Goal: Information Seeking & Learning: Understand process/instructions

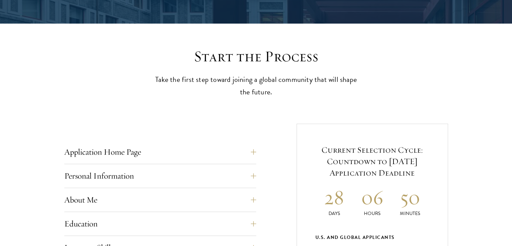
scroll to position [206, 0]
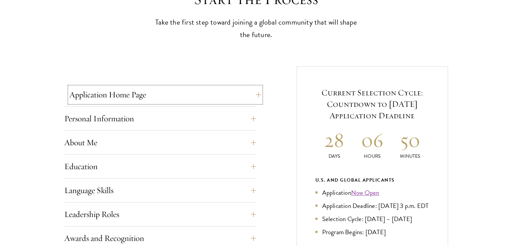
click at [174, 97] on button "Application Home Page" at bounding box center [165, 95] width 192 height 16
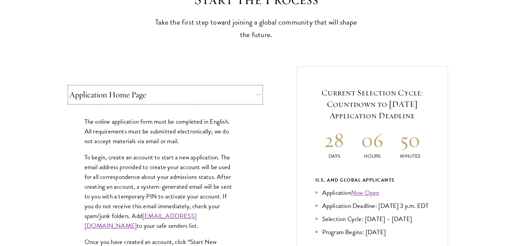
click at [174, 97] on button "Application Home Page" at bounding box center [165, 95] width 192 height 16
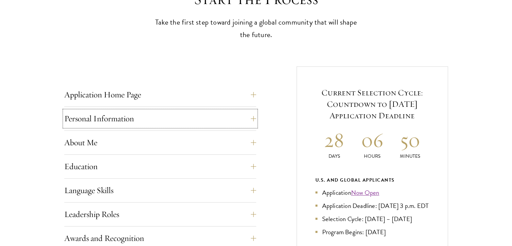
click at [163, 111] on button "Personal Information" at bounding box center [160, 118] width 192 height 16
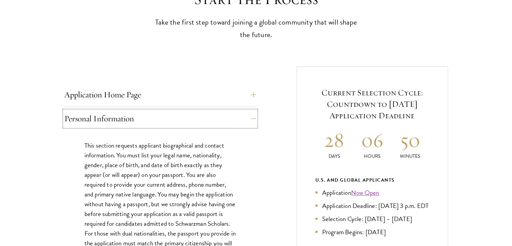
click at [163, 111] on button "Personal Information" at bounding box center [160, 118] width 192 height 16
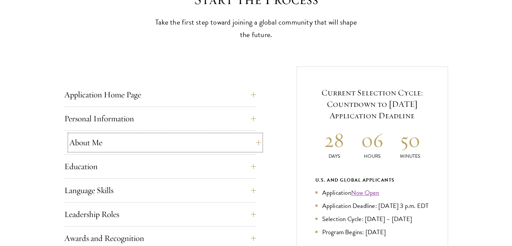
click at [89, 134] on button "About Me" at bounding box center [165, 142] width 192 height 16
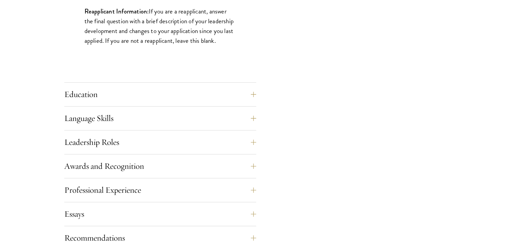
scroll to position [626, 0]
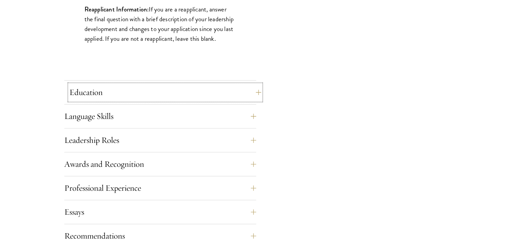
click at [231, 85] on button "Education" at bounding box center [165, 92] width 192 height 16
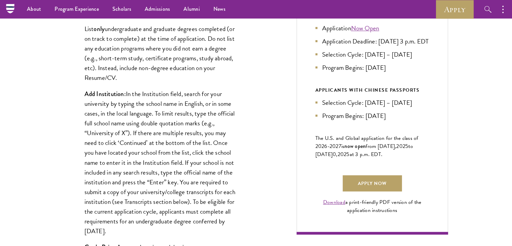
scroll to position [362, 0]
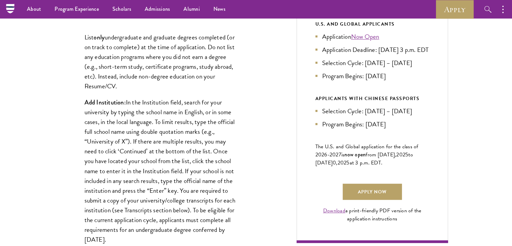
drag, startPoint x: 509, startPoint y: 43, endPoint x: 512, endPoint y: 35, distance: 8.5
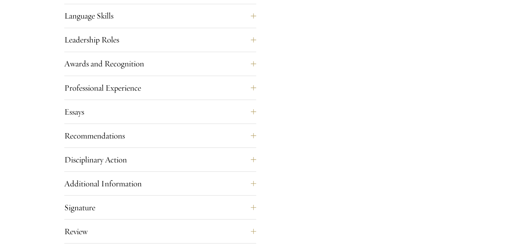
scroll to position [1218, 0]
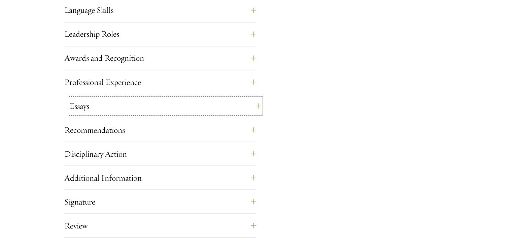
click at [182, 110] on button "Essays" at bounding box center [165, 106] width 192 height 16
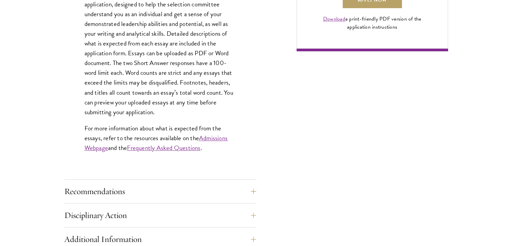
scroll to position [556, 0]
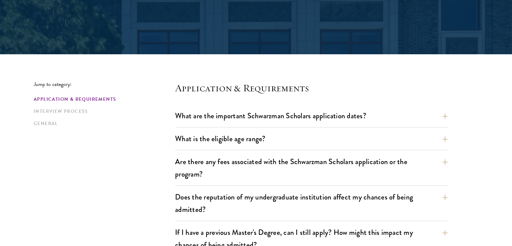
scroll to position [125, 0]
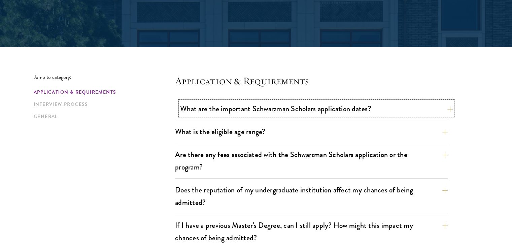
click at [390, 115] on button "What are the important Schwarzman Scholars application dates?" at bounding box center [316, 108] width 273 height 15
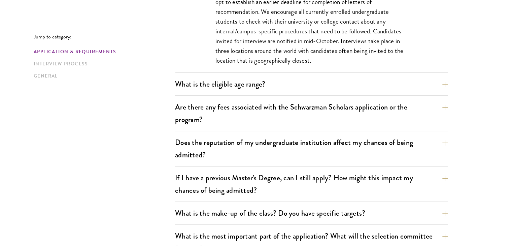
scroll to position [383, 0]
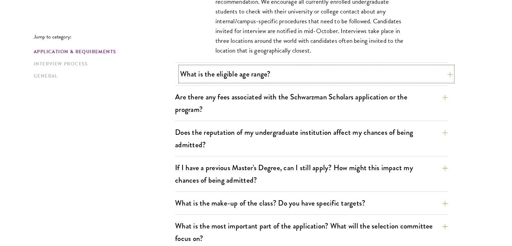
click at [333, 74] on button "What is the eligible age range?" at bounding box center [316, 73] width 273 height 15
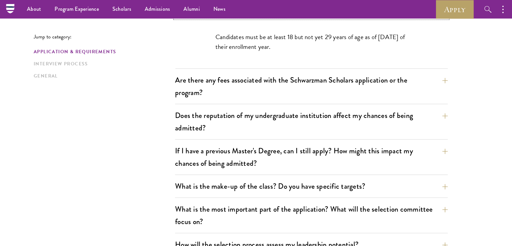
scroll to position [212, 0]
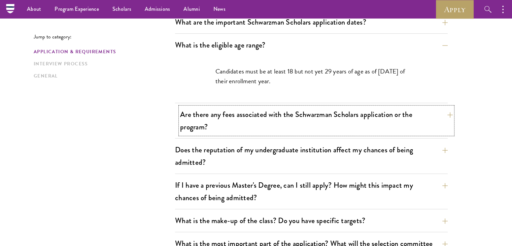
click at [345, 126] on button "Are there any fees associated with the Schwarzman Scholars application or the p…" at bounding box center [316, 121] width 273 height 28
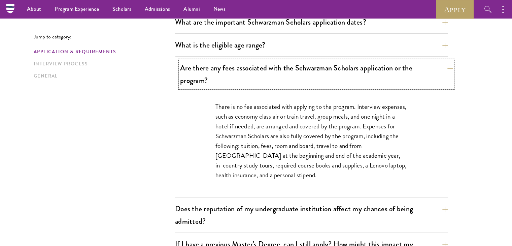
click at [344, 73] on button "Are there any fees associated with the Schwarzman Scholars application or the p…" at bounding box center [316, 74] width 273 height 28
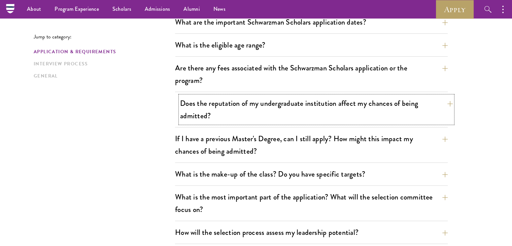
click at [324, 114] on button "Does the reputation of my undergraduate institution affect my chances of being …" at bounding box center [316, 110] width 273 height 28
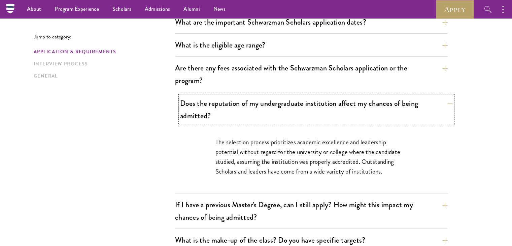
click at [324, 114] on button "Does the reputation of my undergraduate institution affect my chances of being …" at bounding box center [316, 110] width 273 height 28
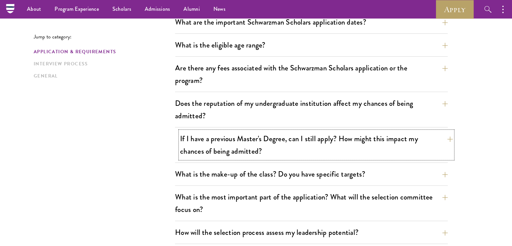
click at [302, 155] on button "If I have a previous Master's Degree, can I still apply? How might this impact …" at bounding box center [316, 145] width 273 height 28
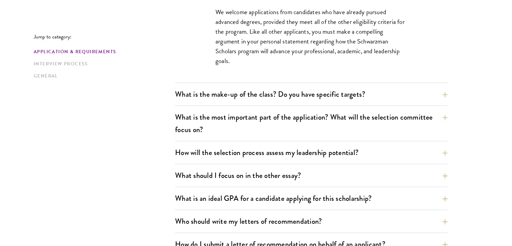
scroll to position [380, 0]
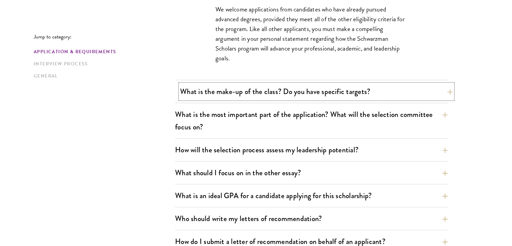
click at [427, 90] on button "What is the make-up of the class? Do you have specific targets?" at bounding box center [316, 91] width 273 height 15
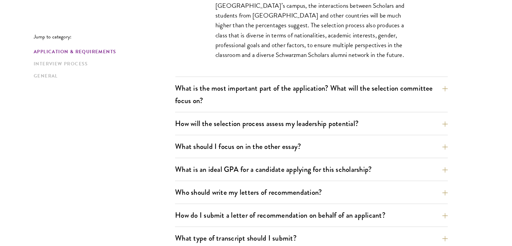
scroll to position [496, 0]
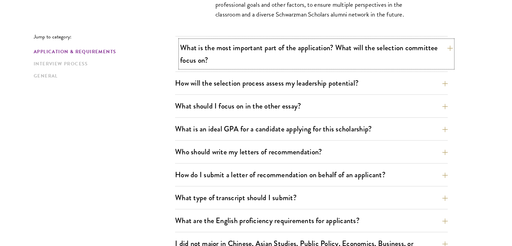
click at [379, 51] on button "What is the most important part of the application? What will the selection com…" at bounding box center [316, 54] width 273 height 28
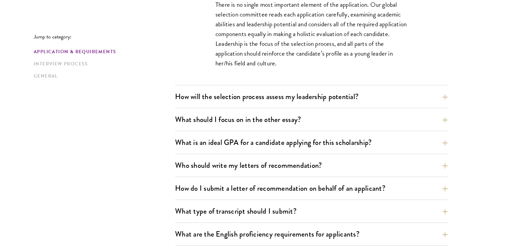
scroll to position [447, 0]
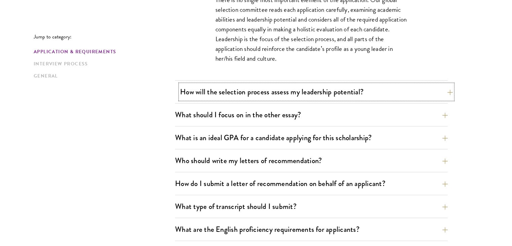
click at [360, 84] on button "How will the selection process assess my leadership potential?" at bounding box center [316, 91] width 273 height 15
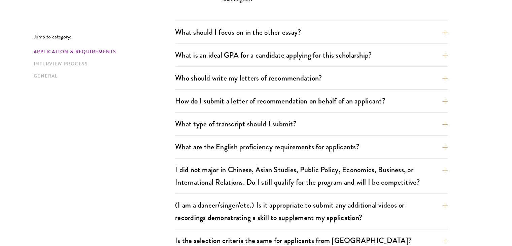
scroll to position [793, 0]
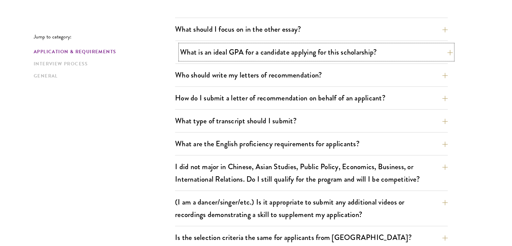
click at [406, 53] on button "What is an ideal GPA for a candidate applying for this scholarship?" at bounding box center [316, 51] width 273 height 15
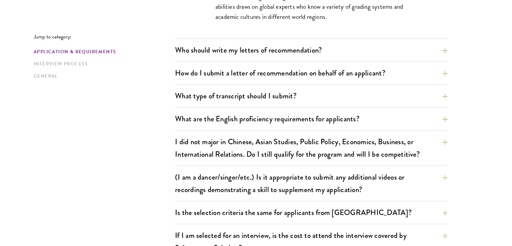
scroll to position [580, 0]
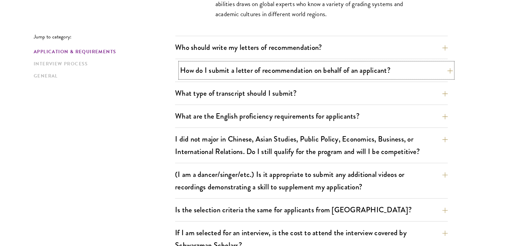
click at [201, 75] on button "How do I submit a letter of recommendation on behalf of an applicant?" at bounding box center [316, 70] width 273 height 15
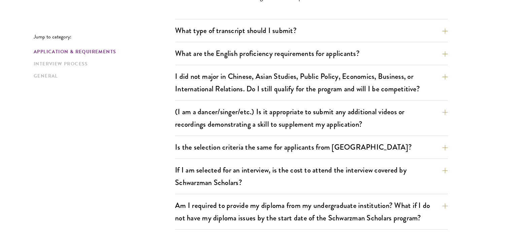
scroll to position [691, 0]
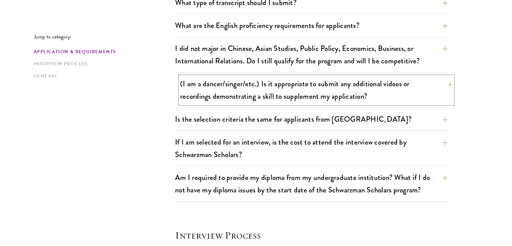
click at [412, 85] on button "(I am a dancer/singer/etc.) Is it appropriate to submit any additional videos o…" at bounding box center [316, 90] width 273 height 28
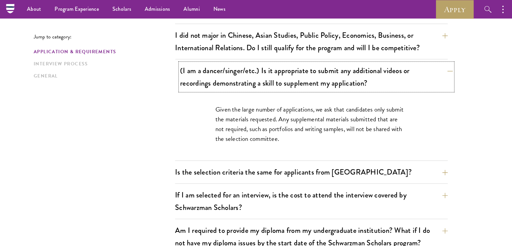
scroll to position [556, 0]
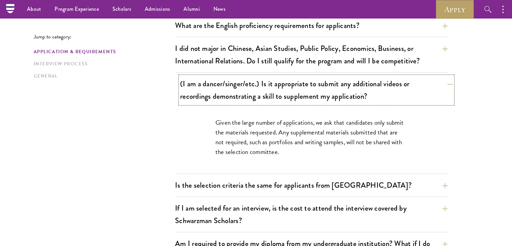
click at [426, 84] on button "(I am a dancer/singer/etc.) Is it appropriate to submit any additional videos o…" at bounding box center [316, 90] width 273 height 28
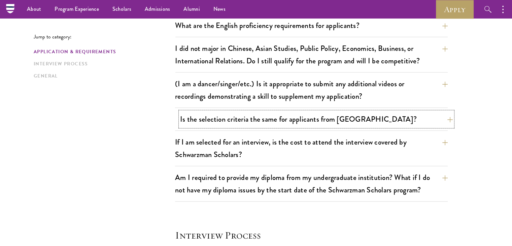
click at [359, 116] on button "Is the selection criteria the same for applicants from China?" at bounding box center [316, 118] width 273 height 15
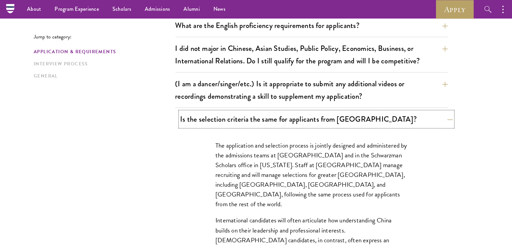
click at [359, 116] on button "Is the selection criteria the same for applicants from China?" at bounding box center [316, 118] width 273 height 15
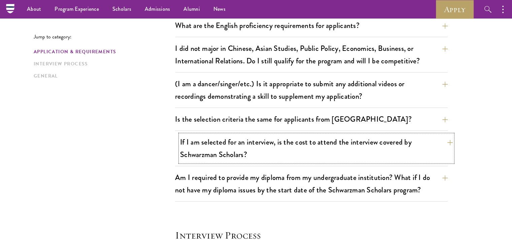
click at [312, 141] on button "If I am selected for an interview, is the cost to attend the interview covered …" at bounding box center [316, 148] width 273 height 28
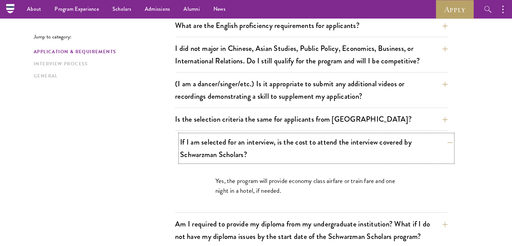
click at [312, 141] on button "If I am selected for an interview, is the cost to attend the interview covered …" at bounding box center [316, 148] width 273 height 28
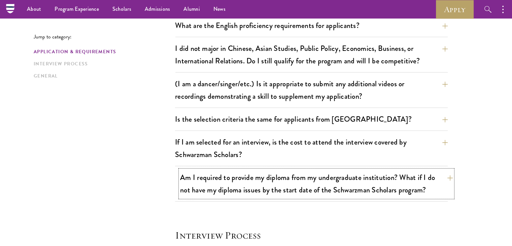
click at [299, 175] on button "Am I required to provide my diploma from my undergraduate institution? What if …" at bounding box center [316, 184] width 273 height 28
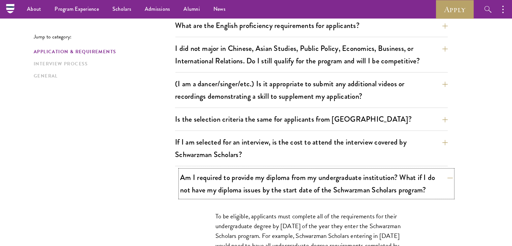
click at [299, 175] on button "Am I required to provide my diploma from my undergraduate institution? What if …" at bounding box center [316, 184] width 273 height 28
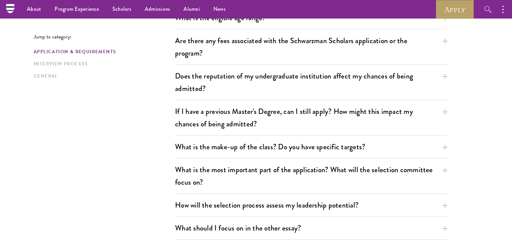
scroll to position [234, 0]
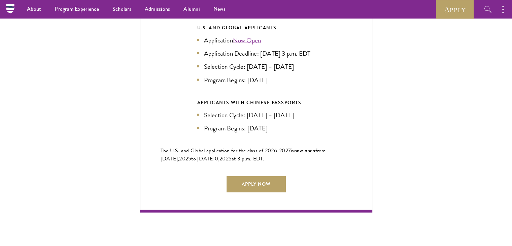
scroll to position [1514, 0]
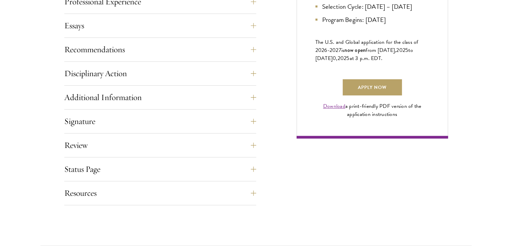
scroll to position [471, 0]
